Goal: Navigation & Orientation: Find specific page/section

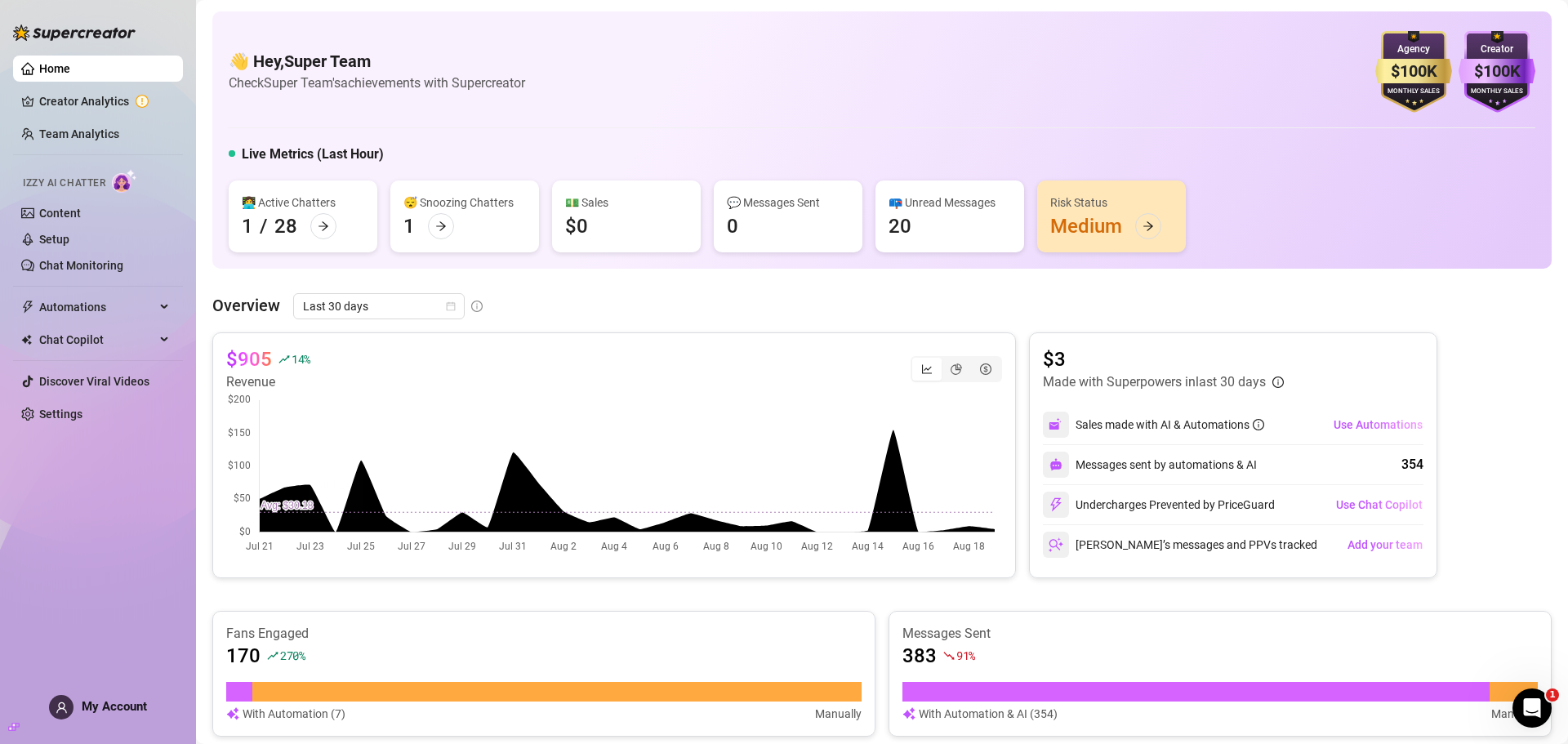
drag, startPoint x: 138, startPoint y: 641, endPoint x: 196, endPoint y: 634, distance: 58.4
click at [138, 641] on div "Home Creator Analytics Team Analytics Izzy AI Chatter Content Setup Chat Monito…" at bounding box center [98, 365] width 170 height 729
click at [116, 707] on span "My Account" at bounding box center [114, 707] width 66 height 15
